Goal: Information Seeking & Learning: Learn about a topic

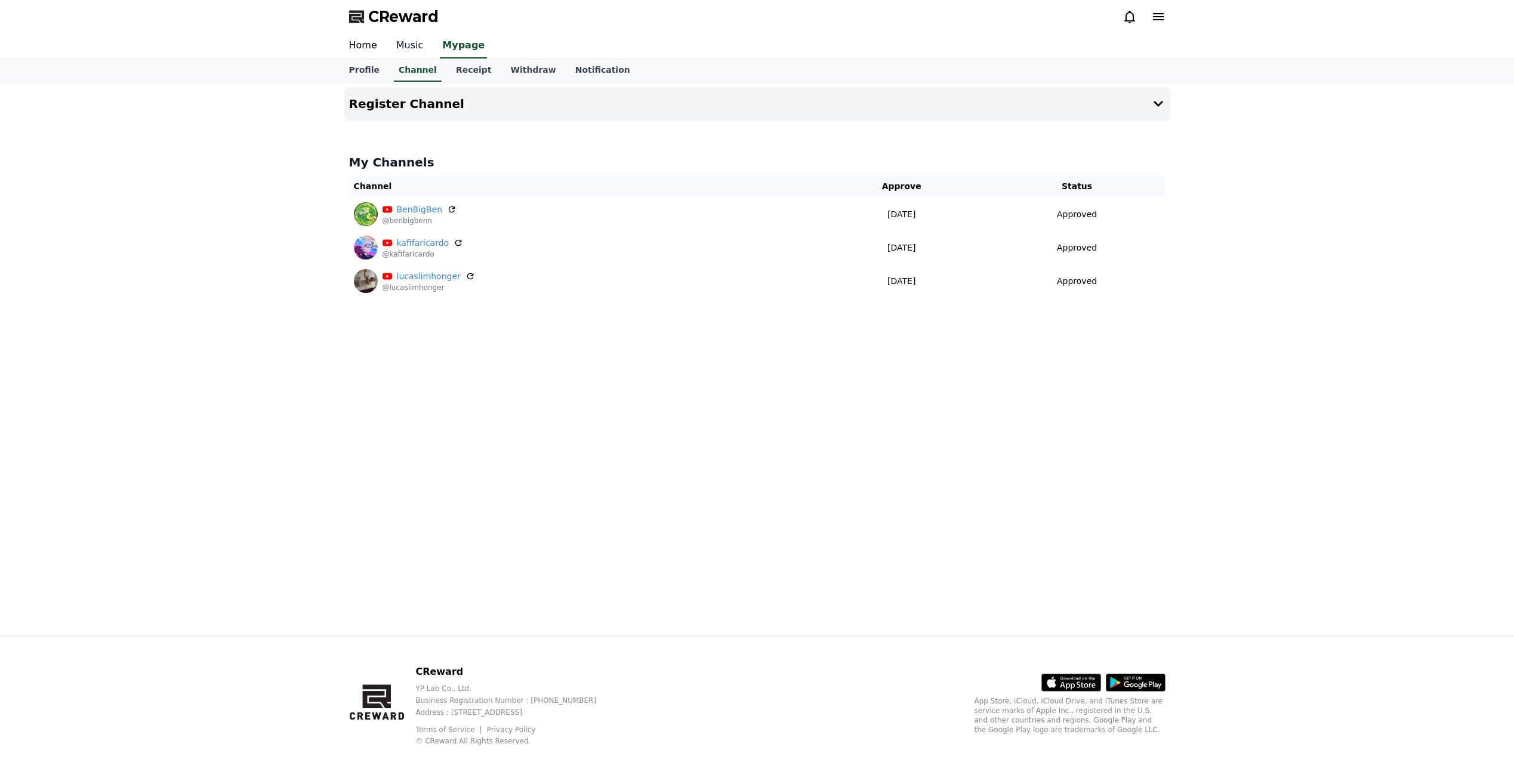
click at [394, 49] on link "Music" at bounding box center [410, 46] width 46 height 25
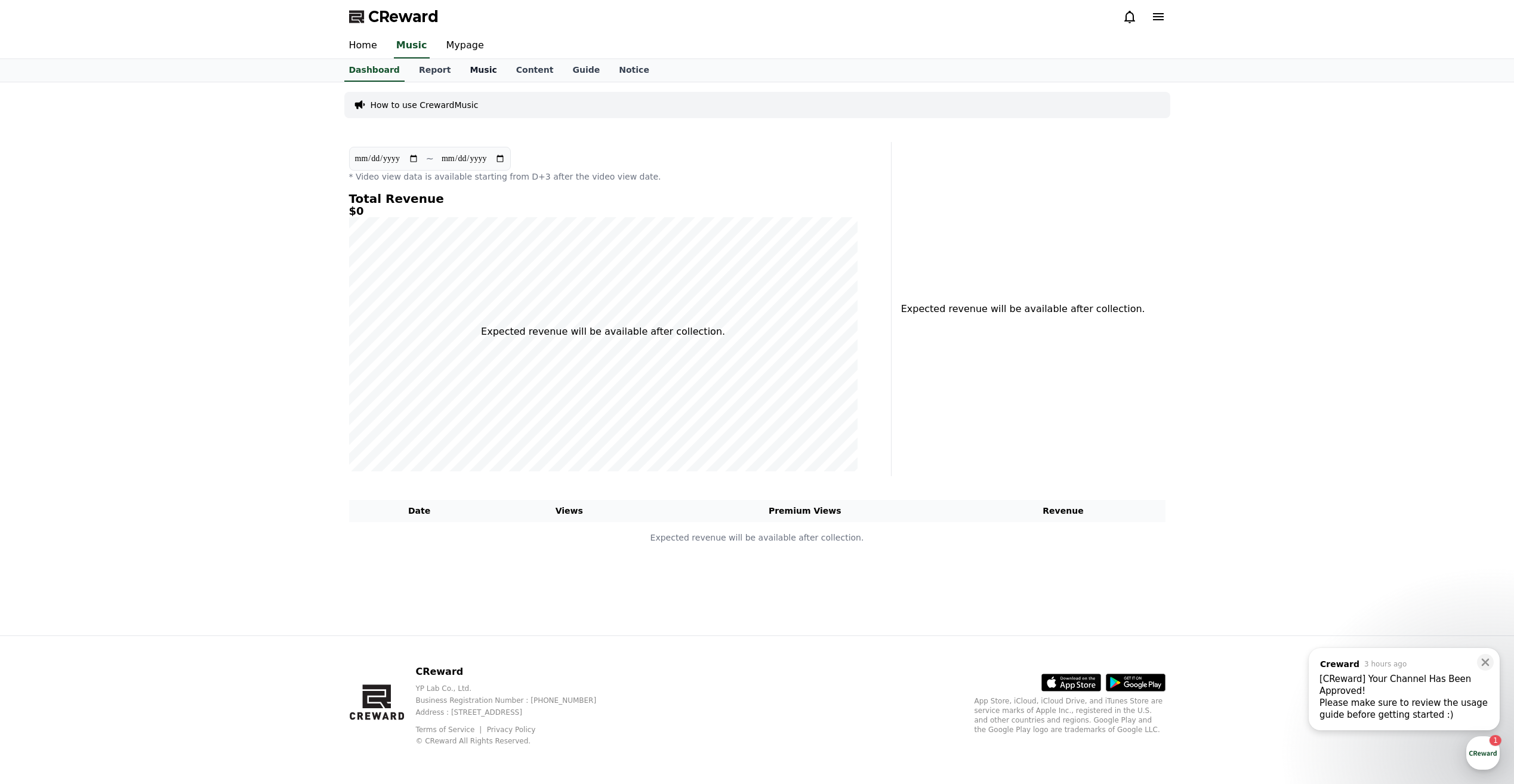
click at [460, 69] on link "Music" at bounding box center [483, 70] width 46 height 22
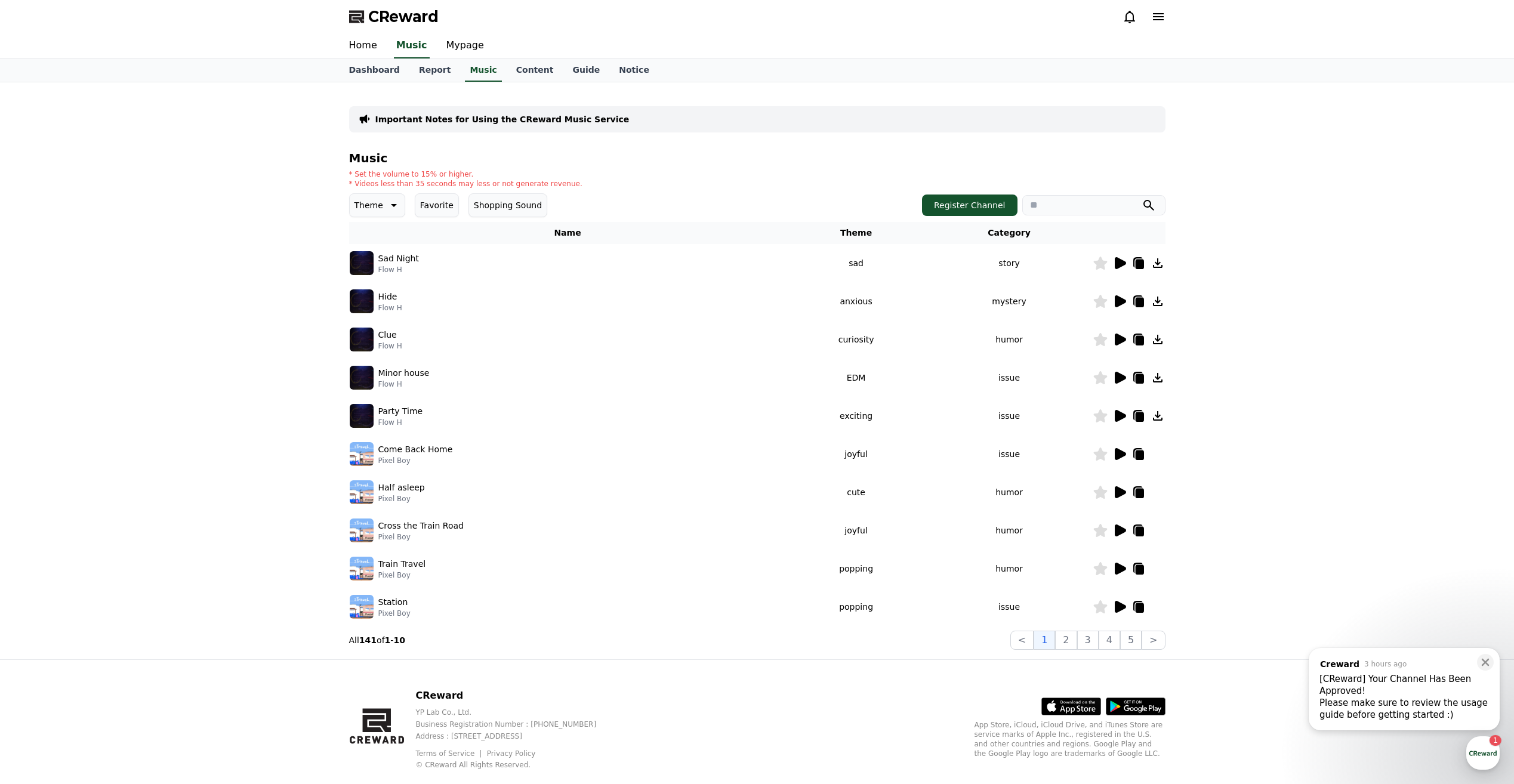
click at [1118, 263] on icon at bounding box center [1121, 263] width 12 height 12
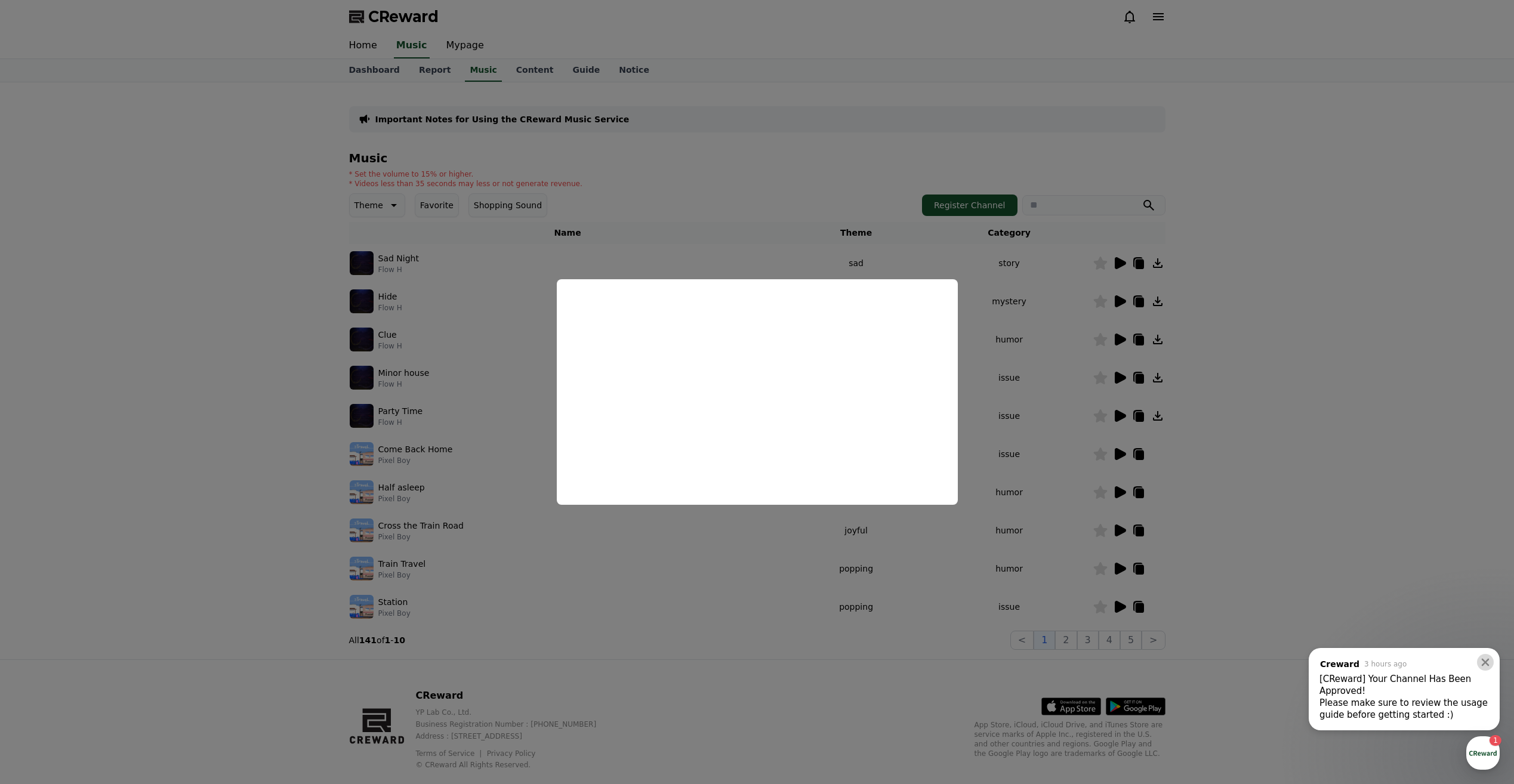
click at [1497, 655] on div "Close" at bounding box center [1488, 659] width 22 height 22
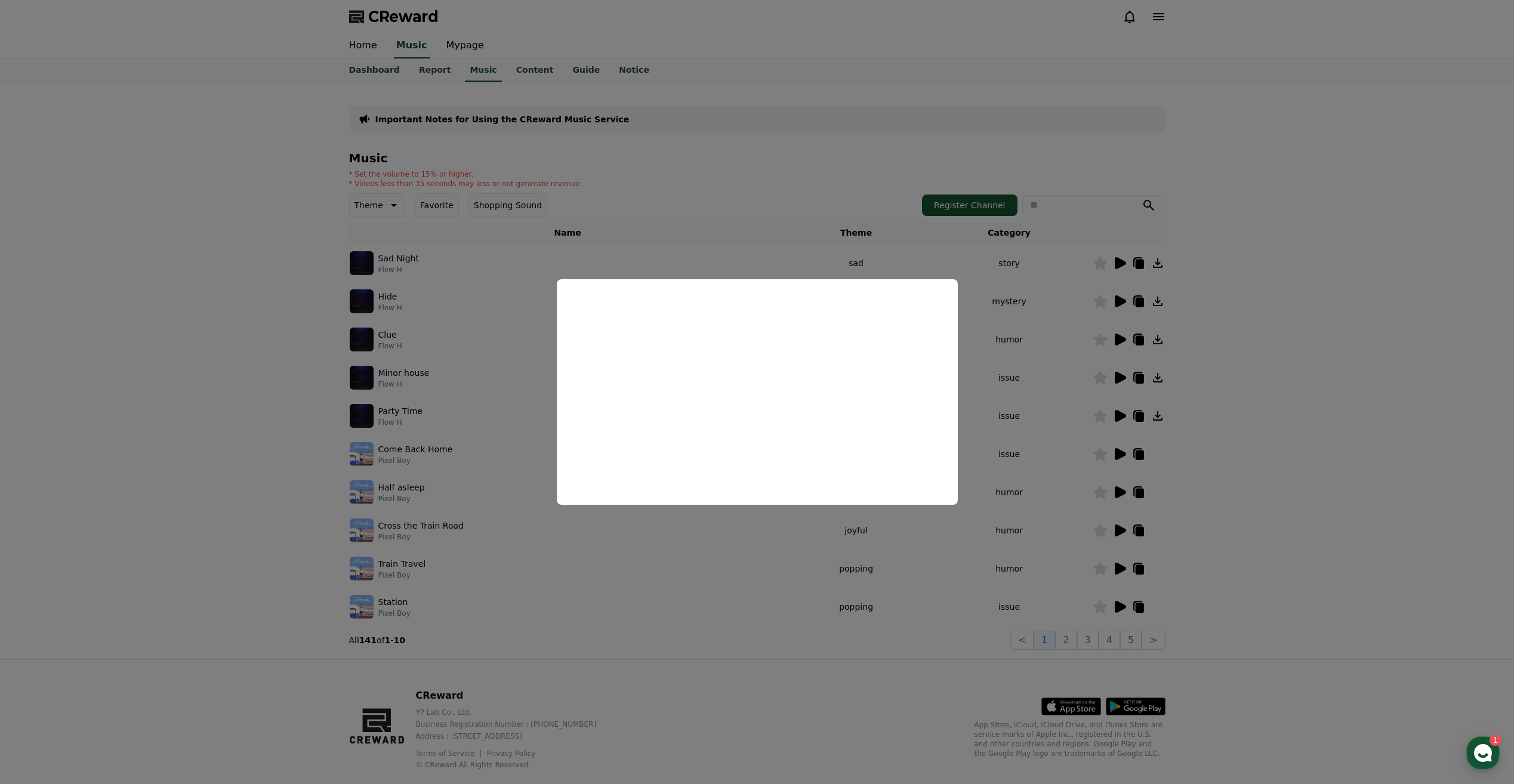
drag, startPoint x: 912, startPoint y: 553, endPoint x: 882, endPoint y: 559, distance: 30.6
click at [882, 559] on button "close modal" at bounding box center [757, 392] width 1514 height 784
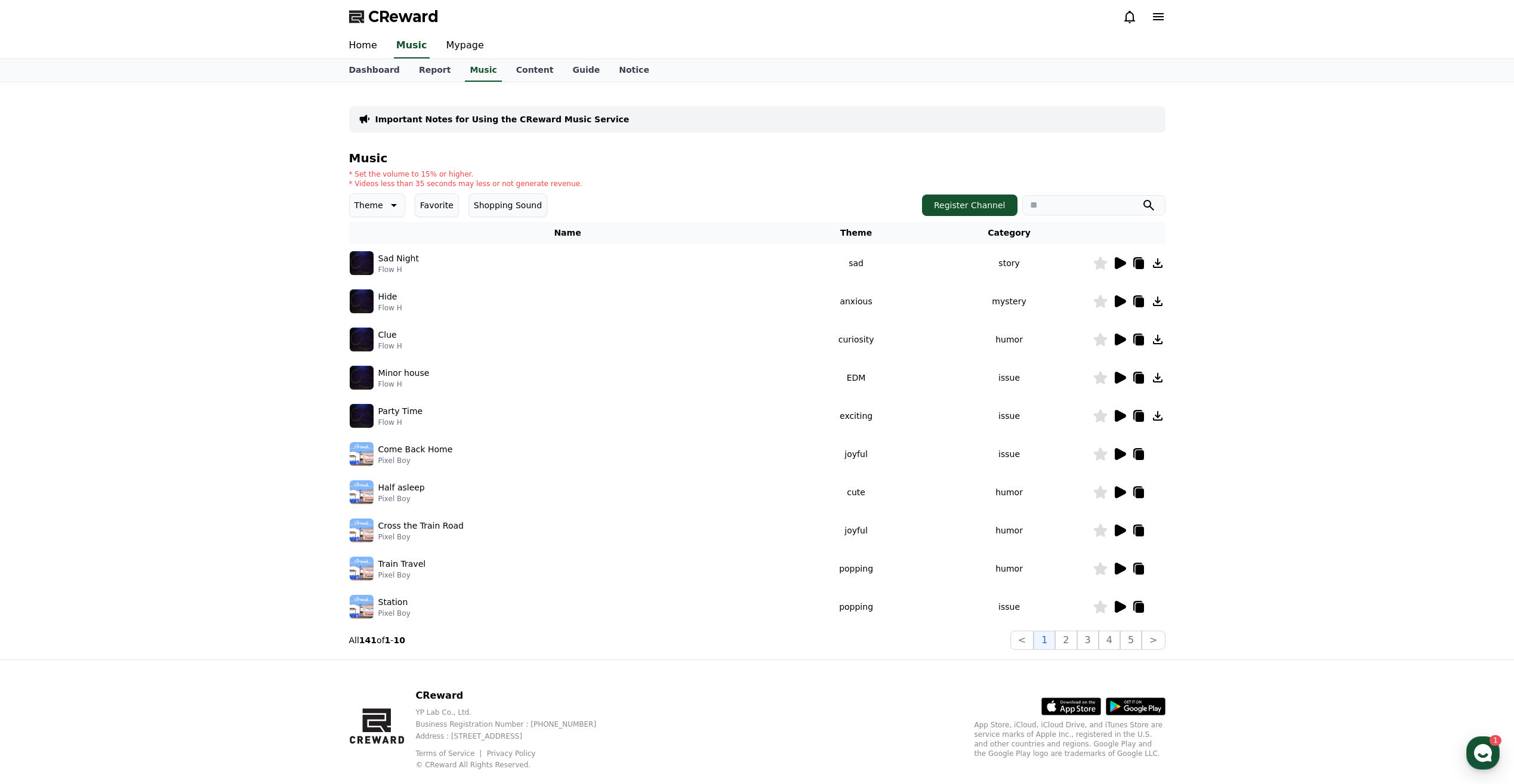
click at [1122, 413] on icon at bounding box center [1119, 416] width 14 height 14
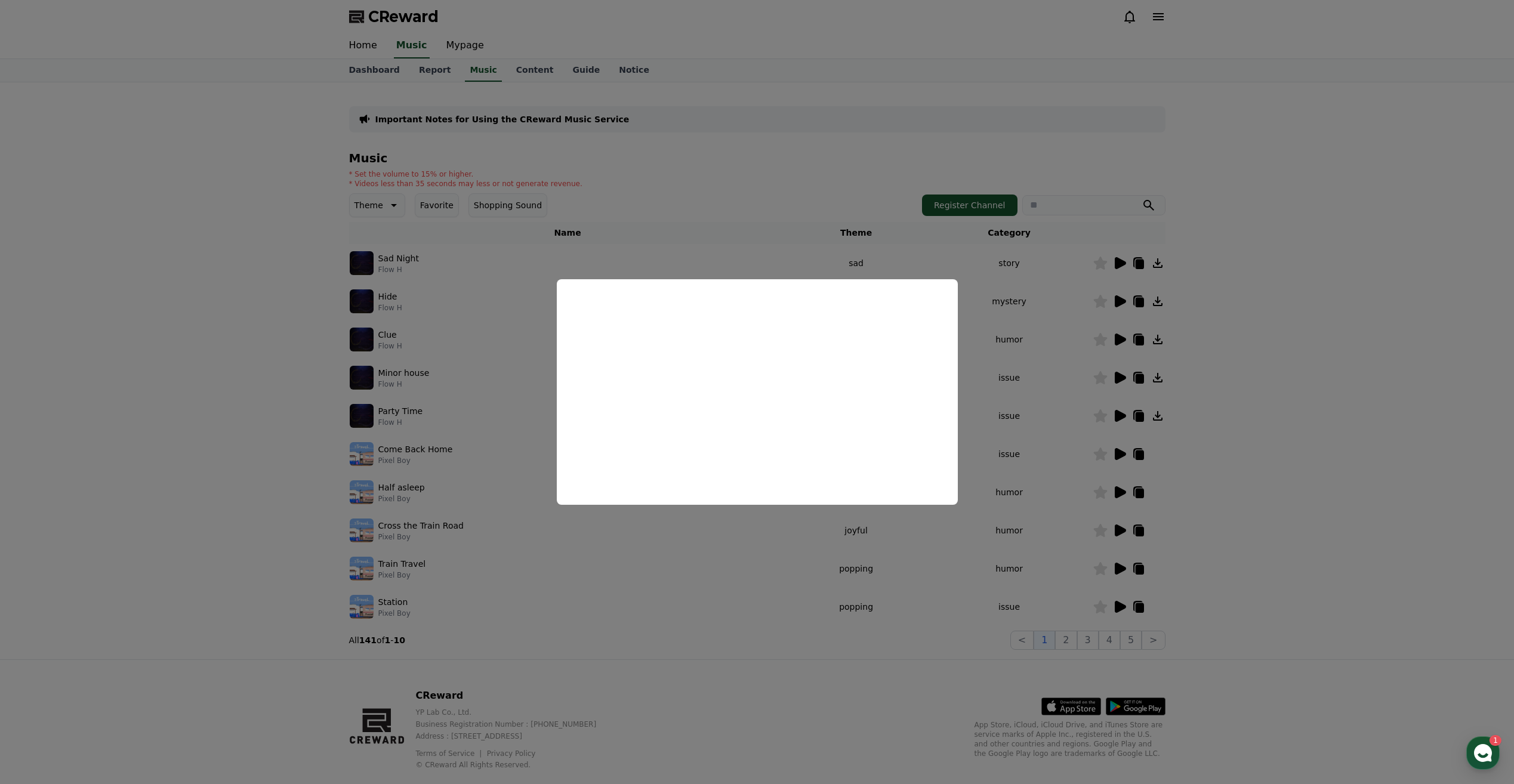
click at [1030, 477] on button "close modal" at bounding box center [757, 392] width 1514 height 784
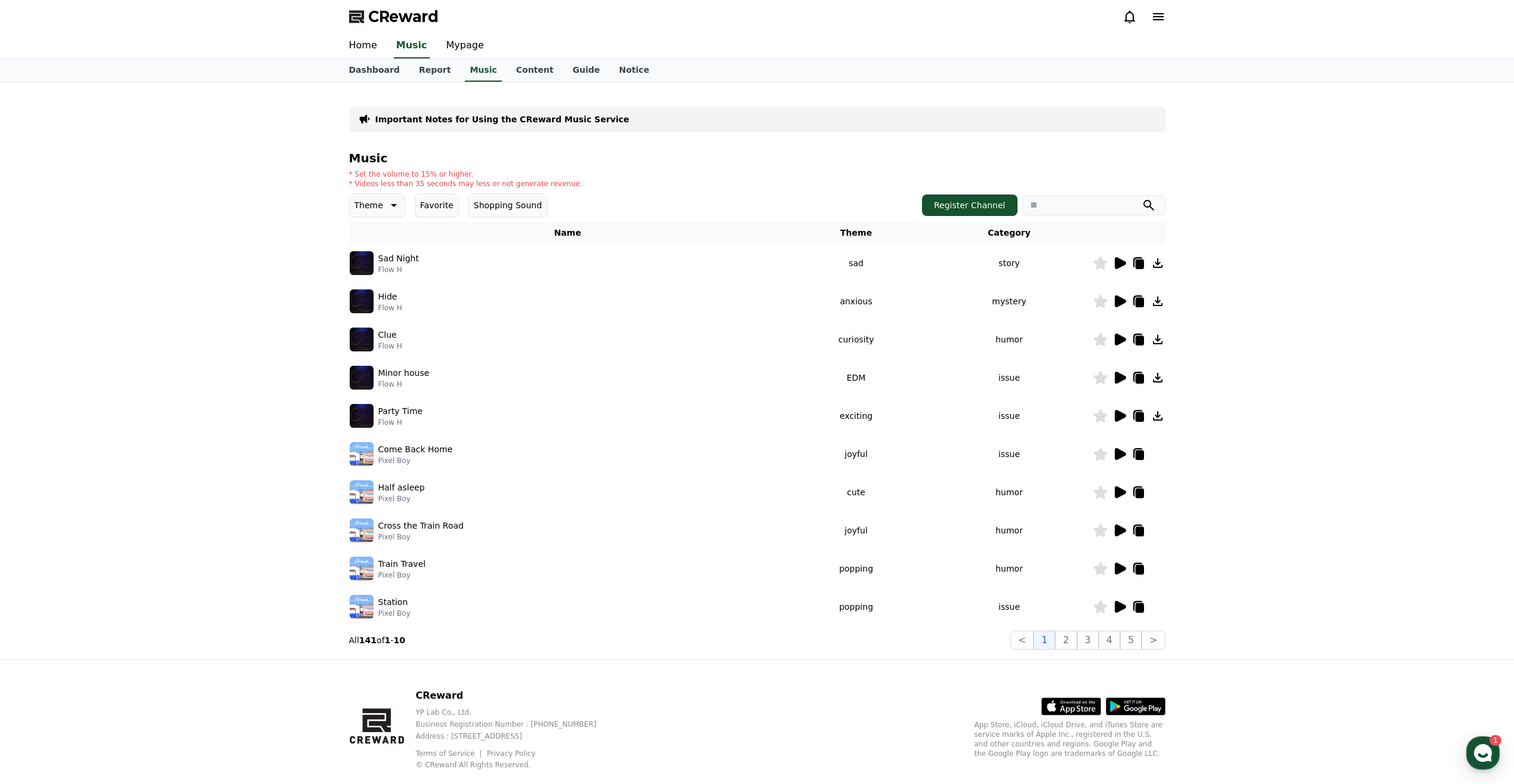
click at [1119, 457] on icon at bounding box center [1121, 454] width 12 height 12
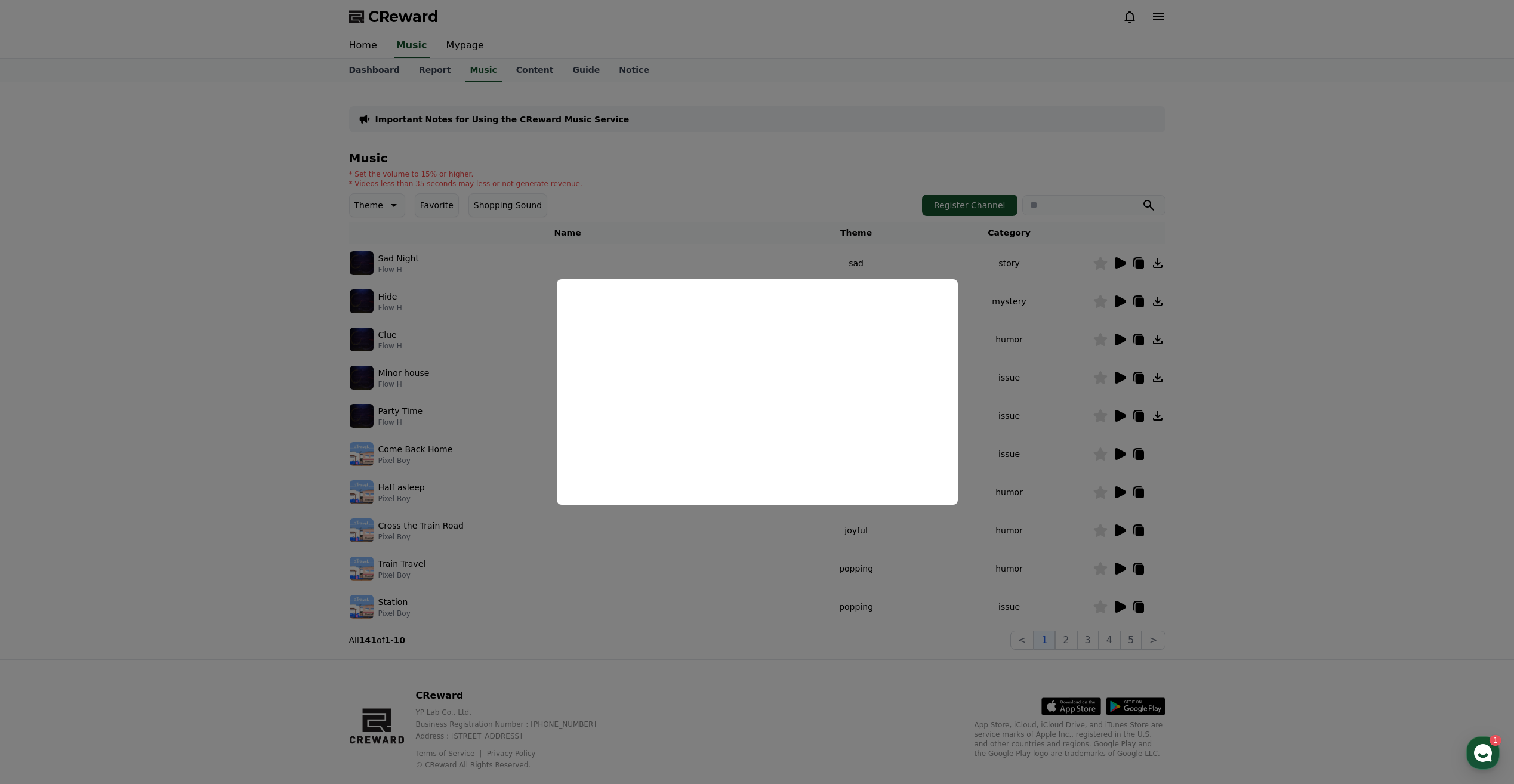
click at [818, 589] on button "close modal" at bounding box center [757, 392] width 1514 height 784
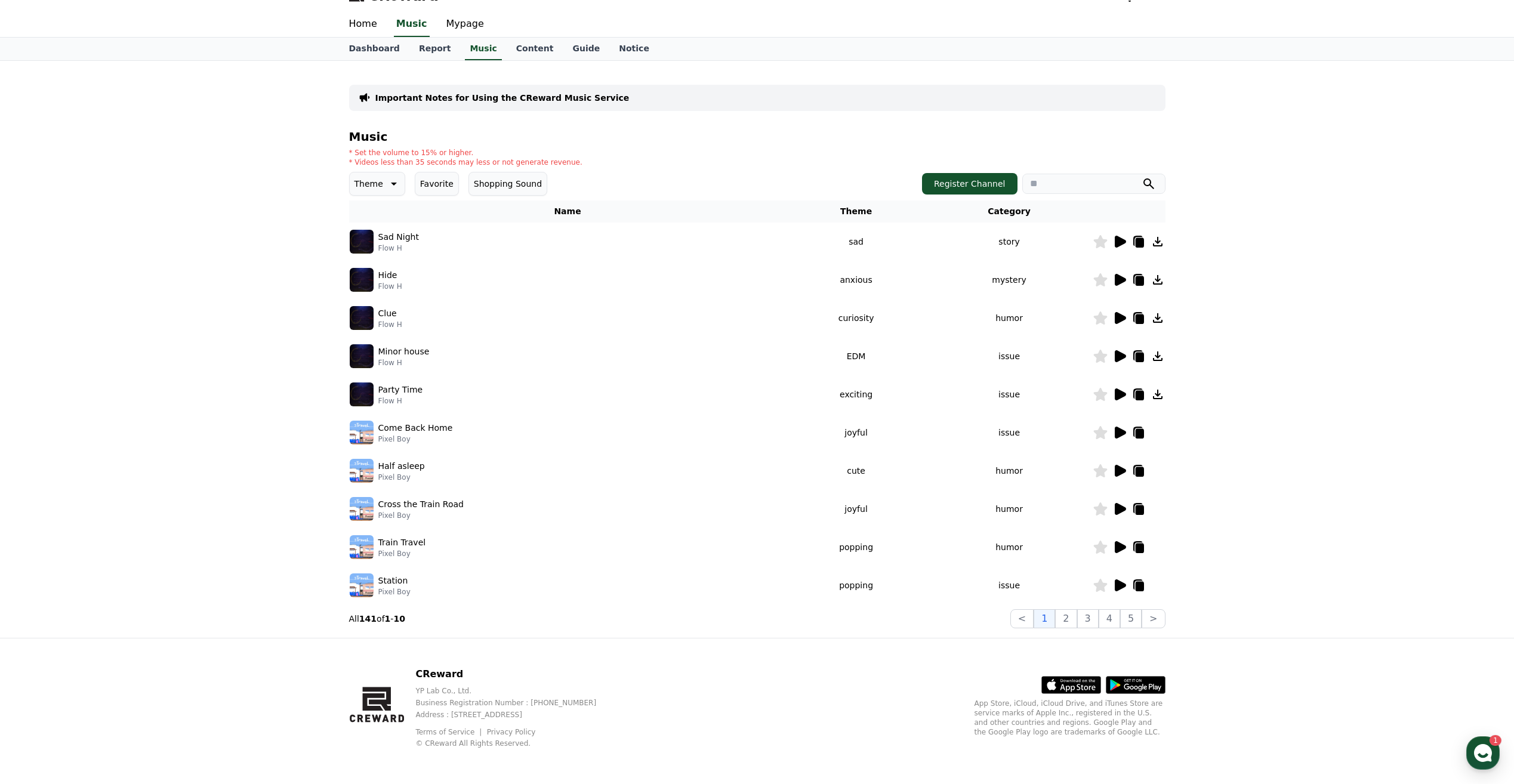
scroll to position [24, 0]
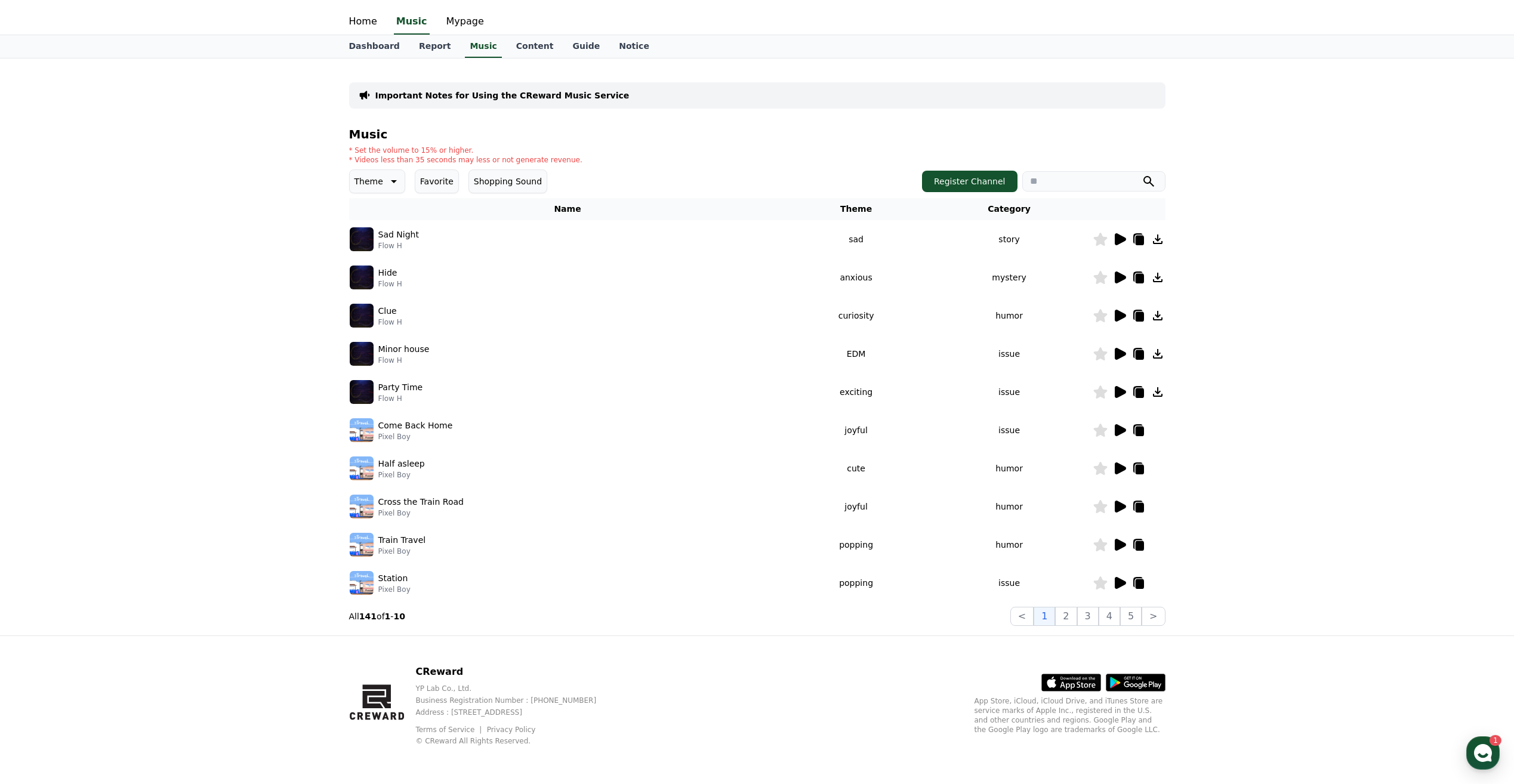
click at [1119, 280] on icon at bounding box center [1121, 278] width 12 height 12
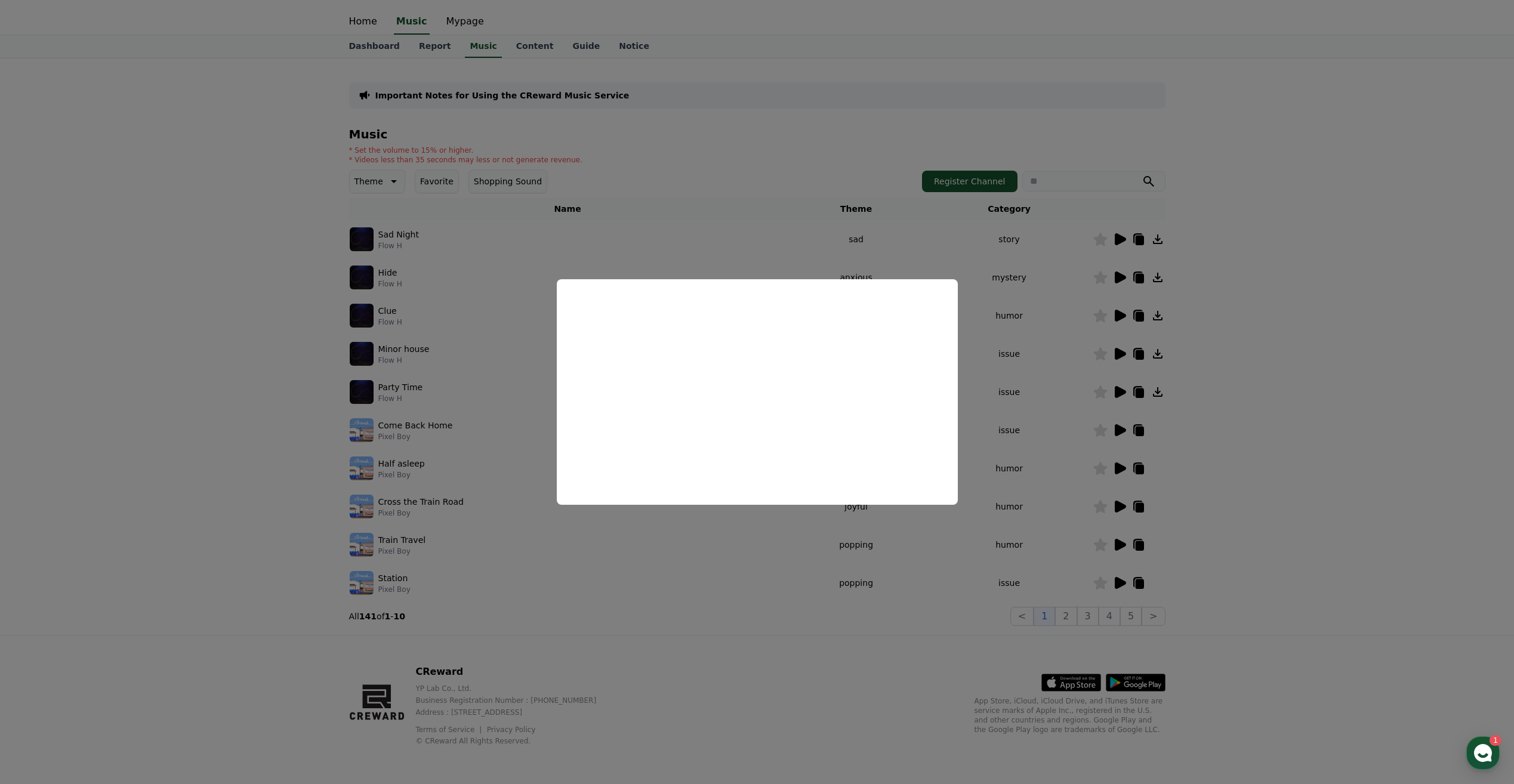
click at [866, 580] on button "close modal" at bounding box center [757, 392] width 1514 height 784
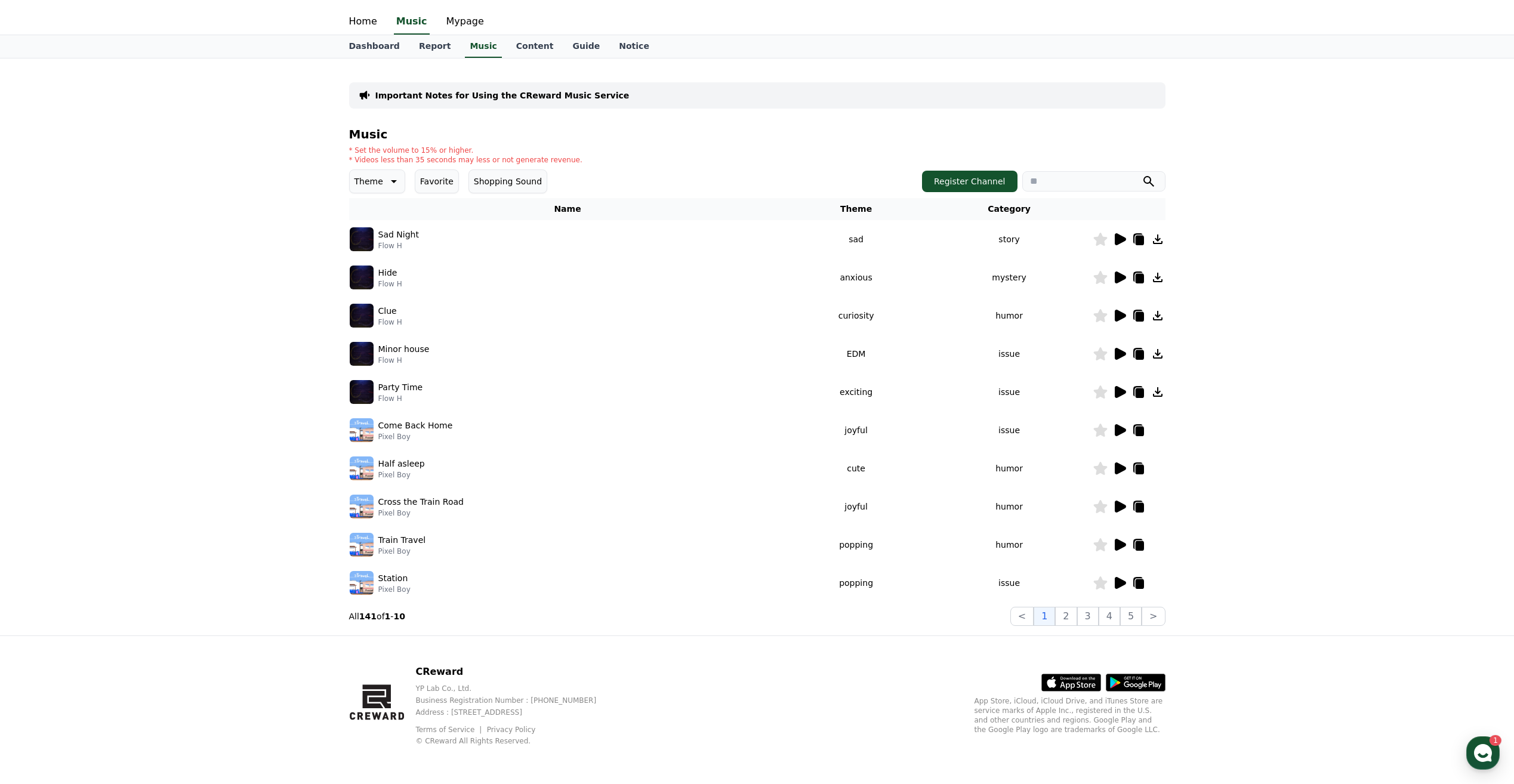
click at [1121, 244] on icon at bounding box center [1119, 239] width 14 height 14
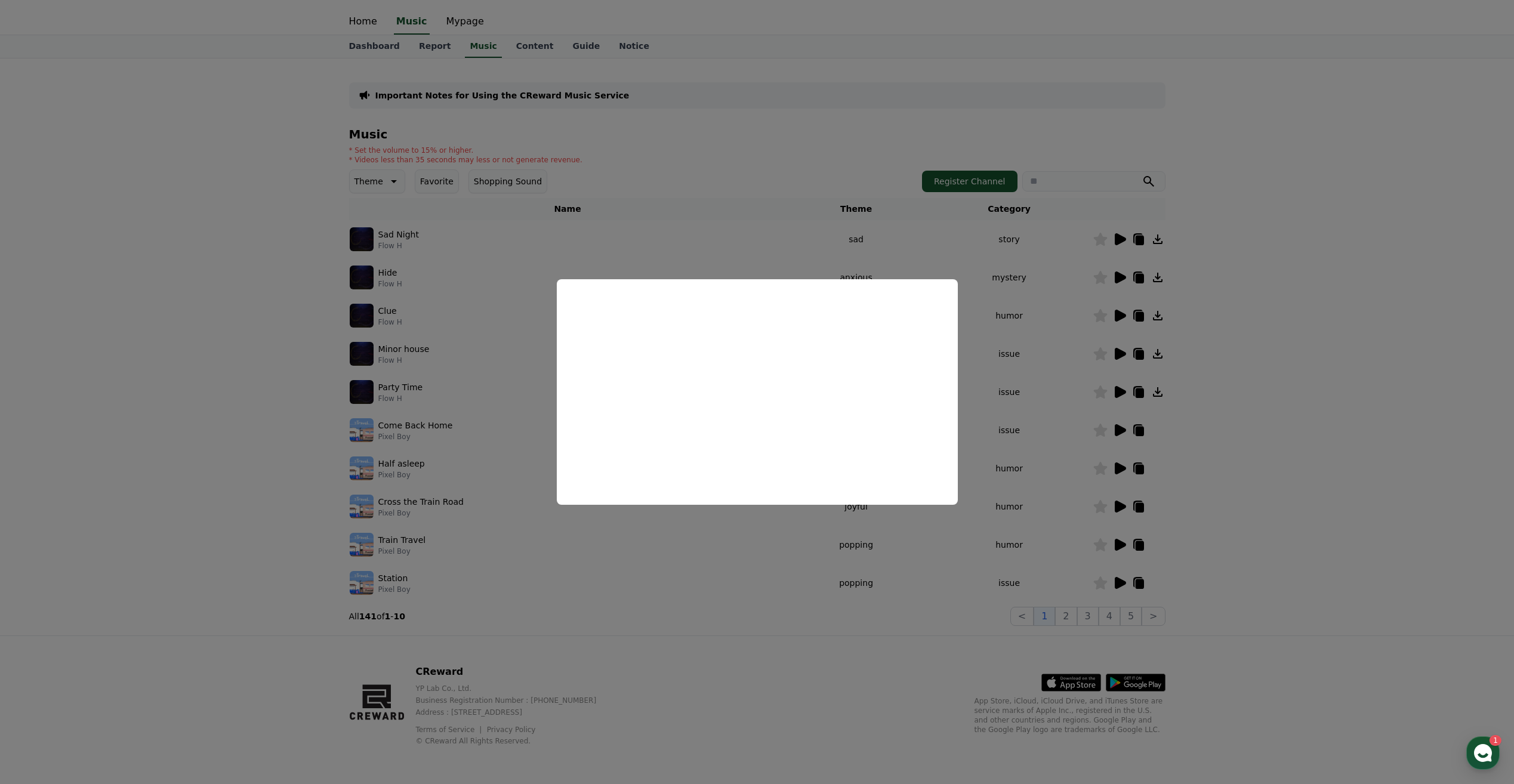
click at [997, 338] on button "close modal" at bounding box center [757, 392] width 1514 height 784
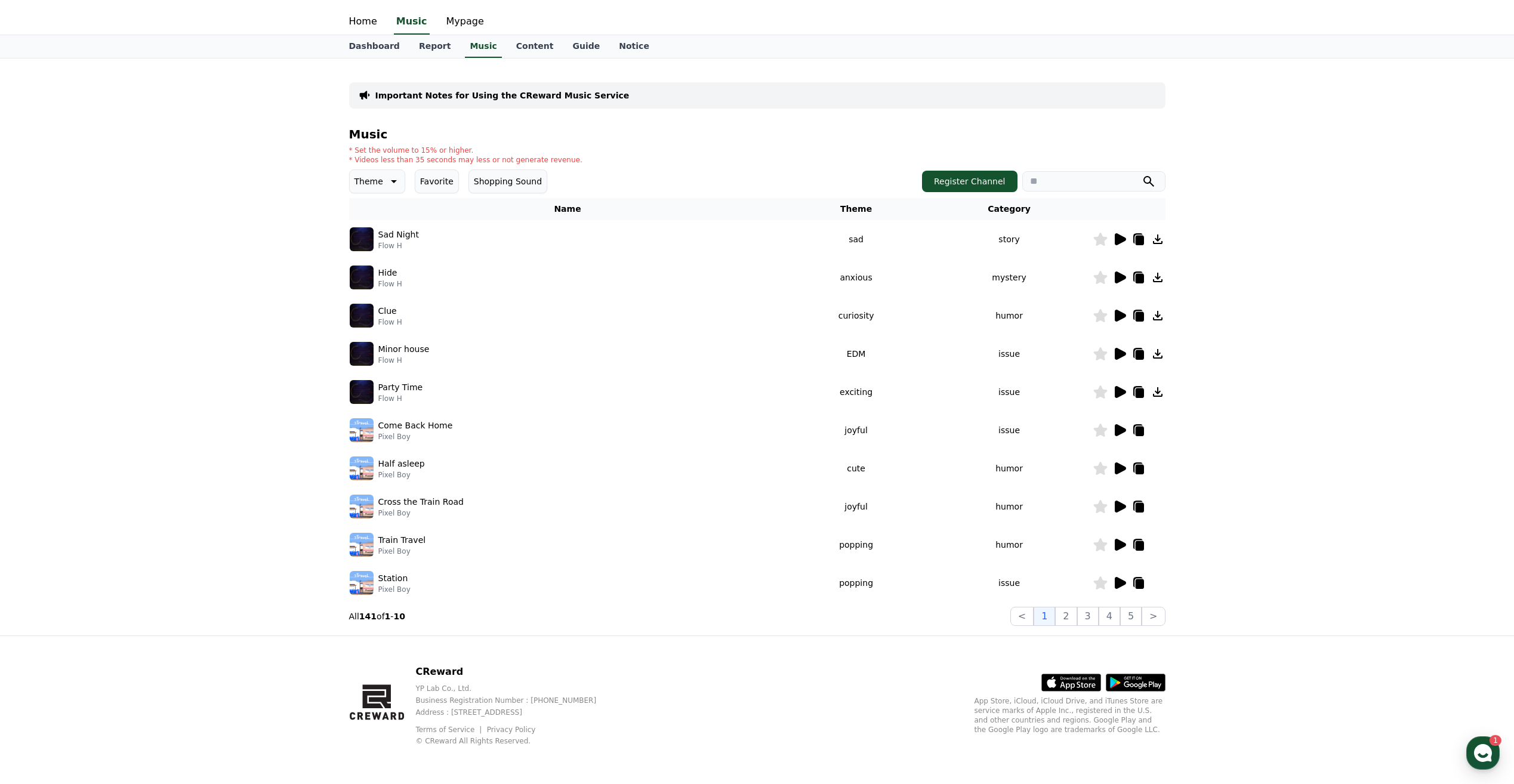
click at [1120, 355] on icon at bounding box center [1121, 353] width 12 height 12
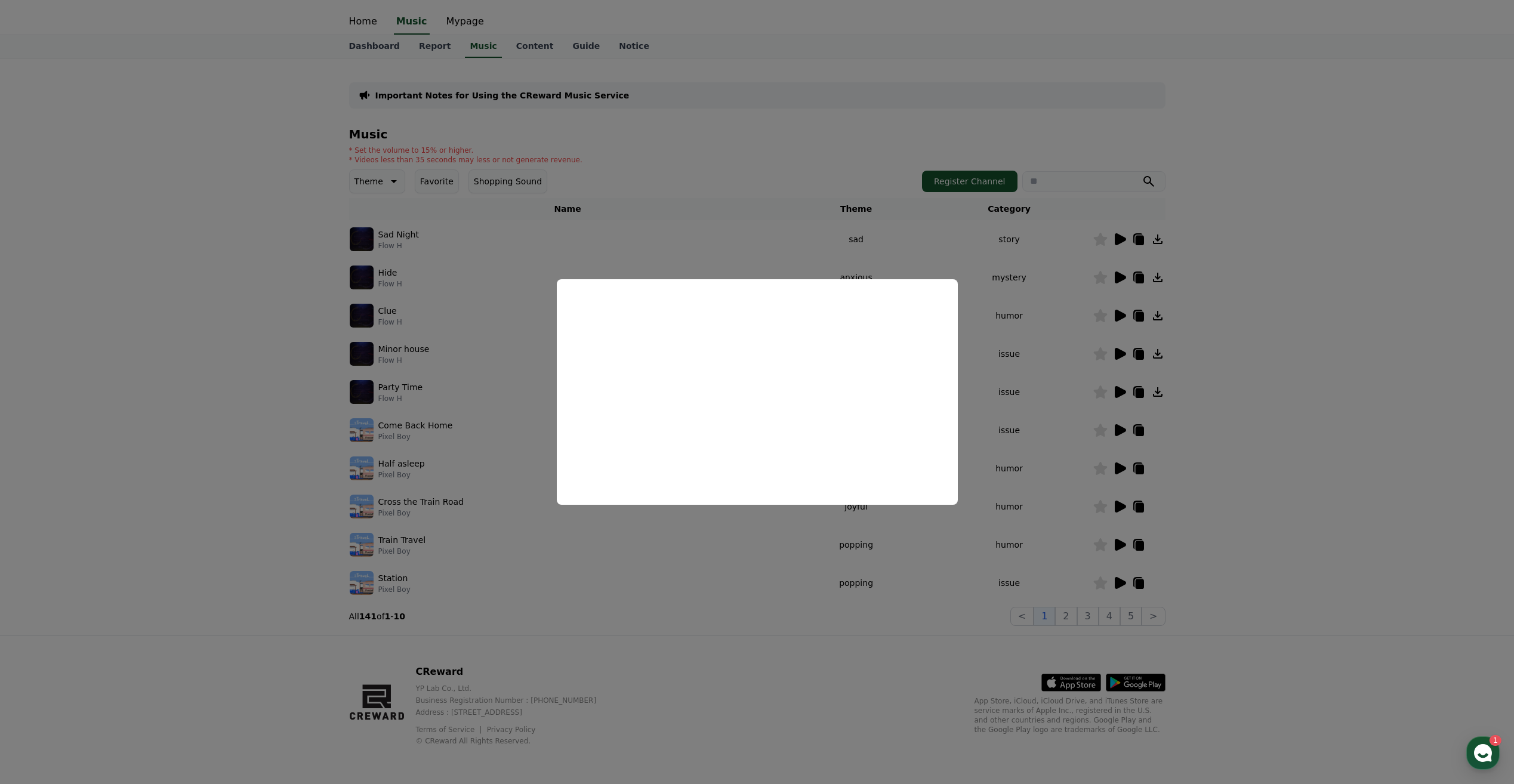
click at [1017, 395] on button "close modal" at bounding box center [757, 392] width 1514 height 784
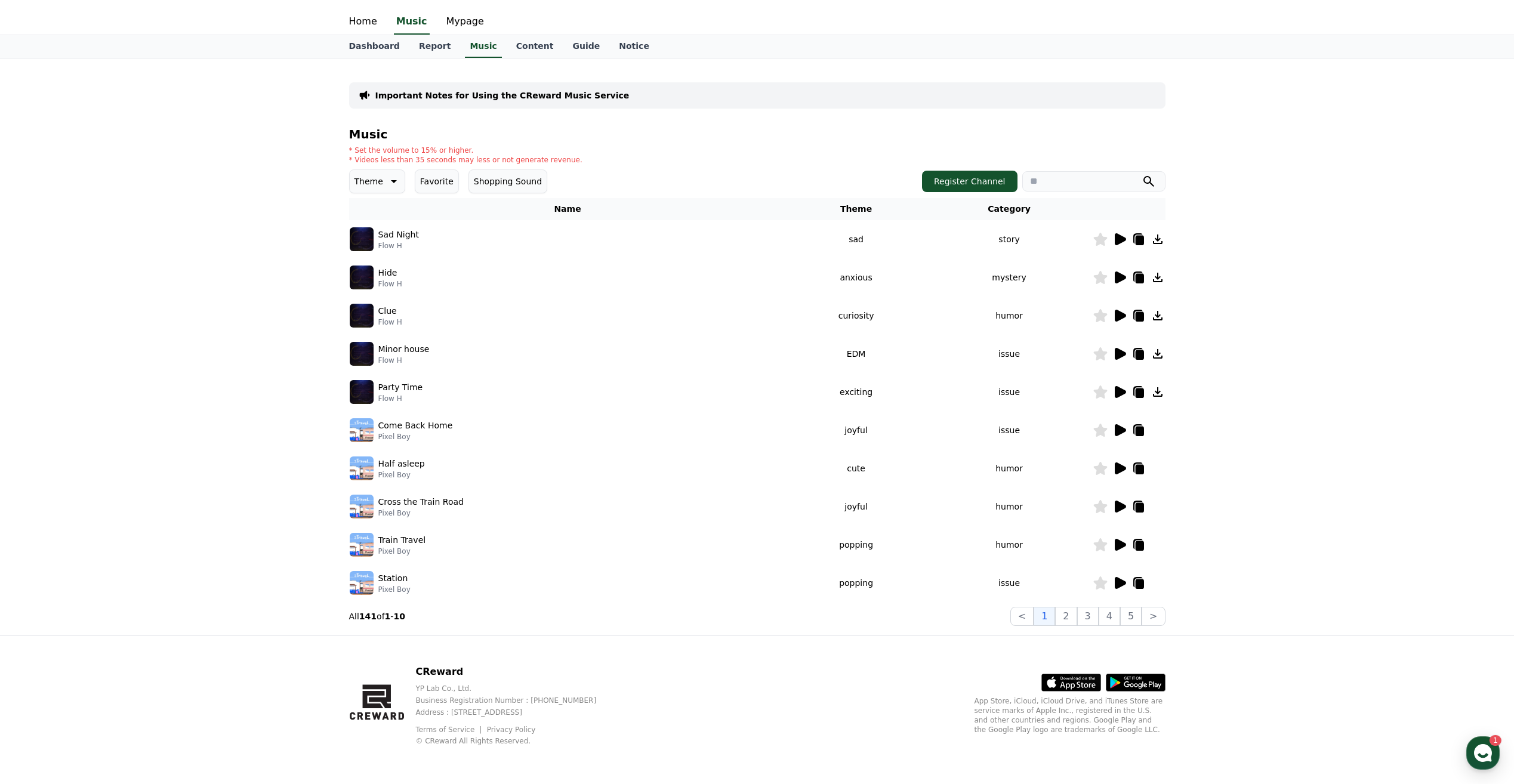
click at [1124, 391] on icon at bounding box center [1121, 392] width 12 height 12
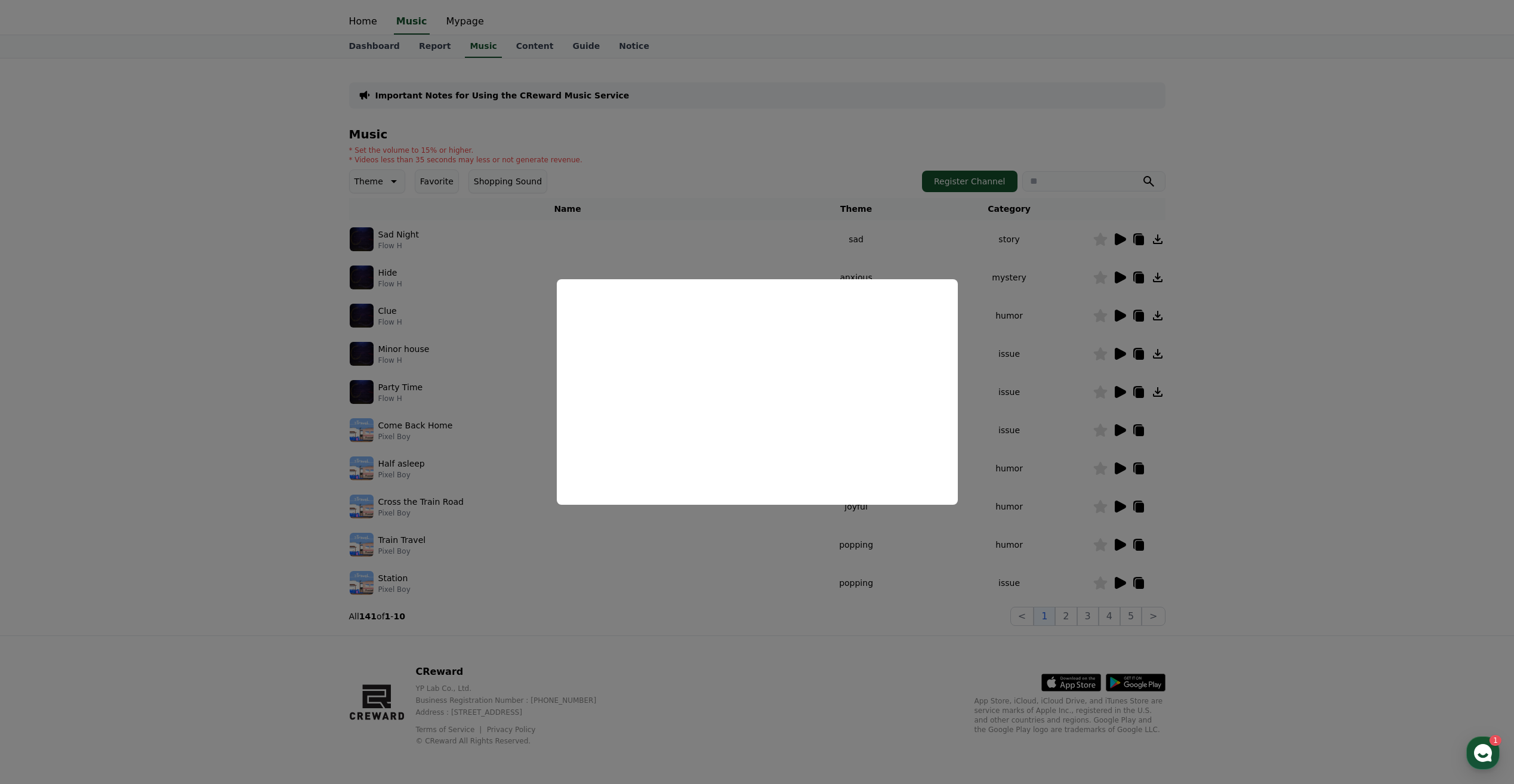
click at [776, 564] on button "close modal" at bounding box center [757, 392] width 1514 height 784
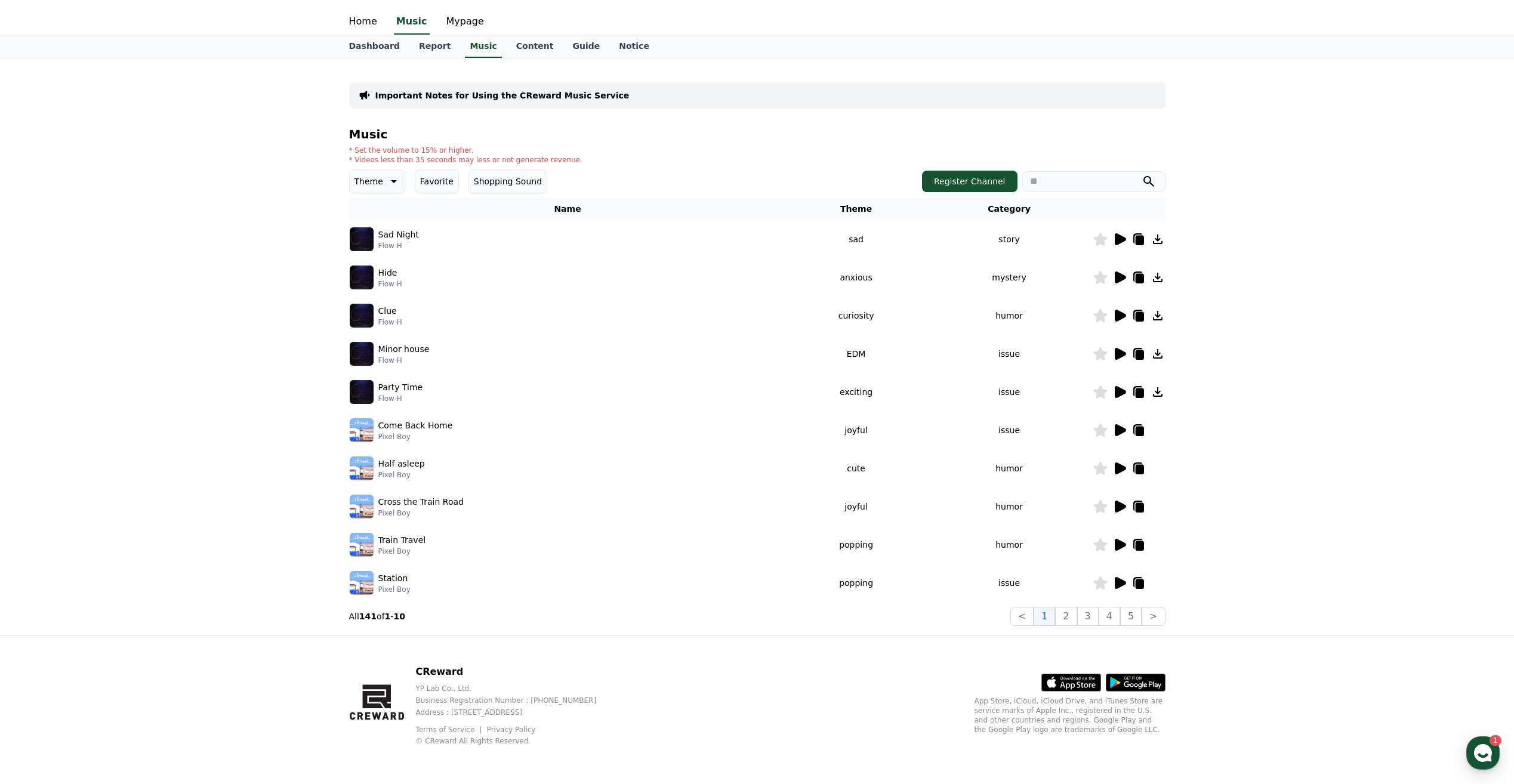
click at [1142, 243] on icon at bounding box center [1139, 240] width 8 height 10
click at [1259, 257] on div "Important Notes for Using the CReward Music Service Music * Set the volume to 1…" at bounding box center [757, 347] width 1514 height 577
click at [1139, 350] on icon at bounding box center [1139, 355] width 8 height 10
click at [1369, 236] on div "Important Notes for Using the CReward Music Service Music * Set the volume to 1…" at bounding box center [757, 347] width 1514 height 577
